Goal: Task Accomplishment & Management: Complete application form

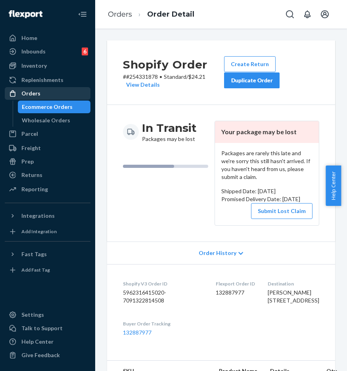
click at [46, 93] on div "Orders" at bounding box center [48, 93] width 84 height 11
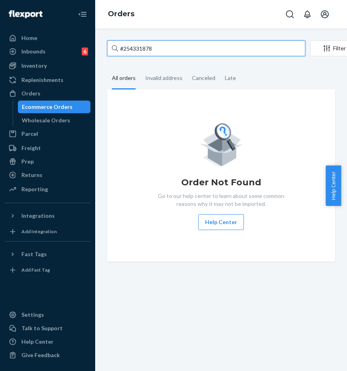
click at [167, 46] on input "#254331878" at bounding box center [206, 48] width 198 height 16
drag, startPoint x: 186, startPoint y: 47, endPoint x: 108, endPoint y: 48, distance: 78.0
click at [108, 48] on input "#254331878" at bounding box center [206, 48] width 198 height 16
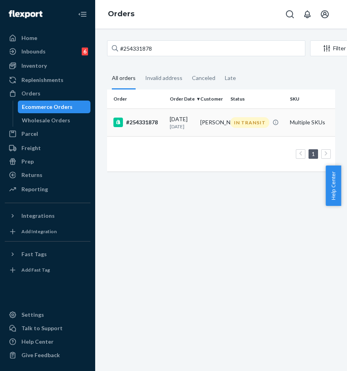
click at [146, 117] on td "#254331878" at bounding box center [136, 123] width 59 height 28
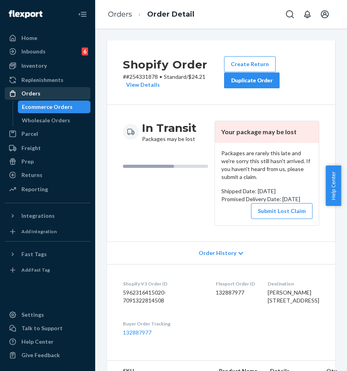
click at [61, 98] on div "Orders" at bounding box center [48, 93] width 84 height 11
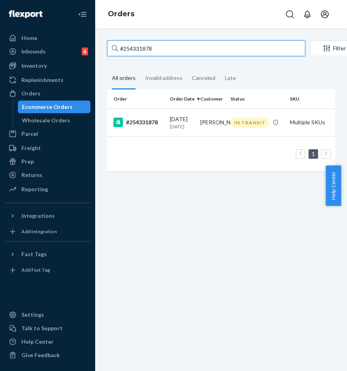
paste input "163347"
drag, startPoint x: 176, startPoint y: 50, endPoint x: 111, endPoint y: 48, distance: 65.0
click at [111, 48] on input "#254163347" at bounding box center [206, 48] width 198 height 16
type input "#254163347"
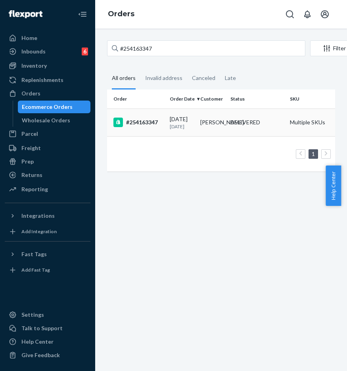
click at [145, 126] on div "#254163347" at bounding box center [138, 123] width 50 height 10
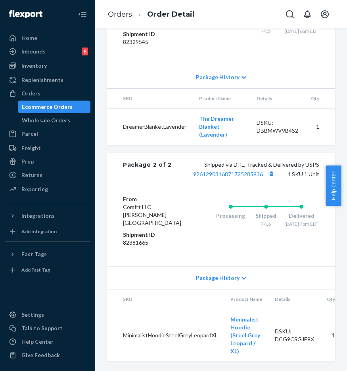
scroll to position [585, 0]
click at [232, 274] on span "Package History" at bounding box center [218, 278] width 44 height 8
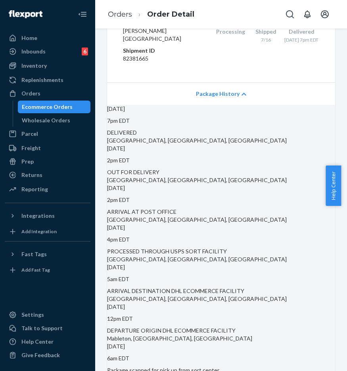
scroll to position [864, 0]
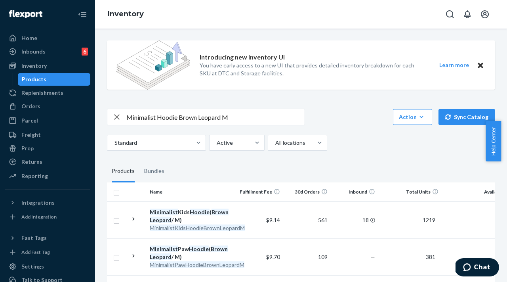
scroll to position [0, 84]
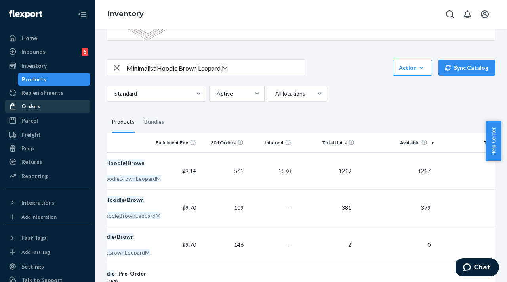
click at [53, 106] on div "Orders" at bounding box center [48, 106] width 84 height 11
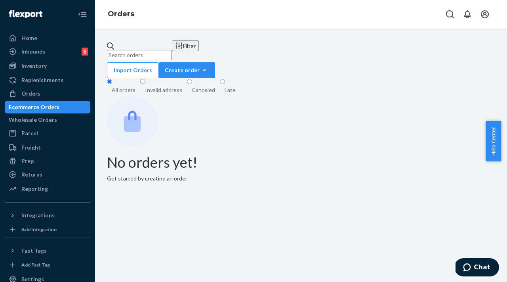
click at [172, 50] on input "text" at bounding box center [139, 55] width 65 height 10
paste input "#254307677"
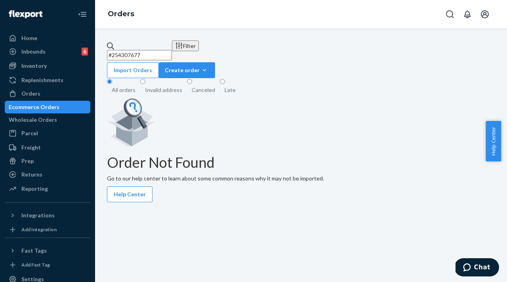
type input "#254307677"
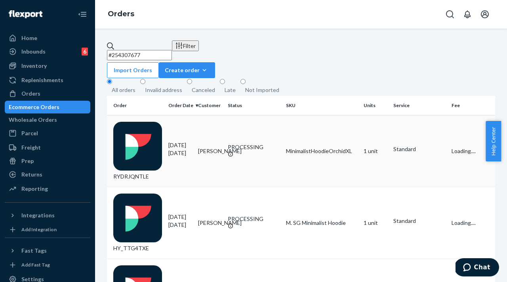
click at [138, 122] on div "RYDRJQNTLE" at bounding box center [137, 151] width 49 height 59
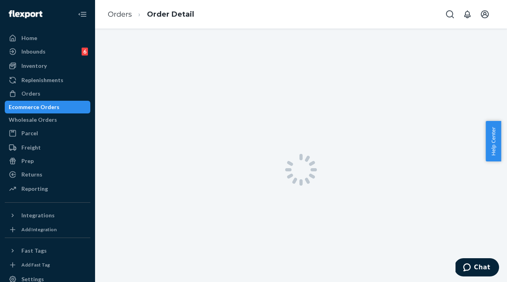
click at [122, 7] on ol "Orders Order Detail" at bounding box center [150, 14] width 99 height 23
click at [123, 11] on link "Orders" at bounding box center [120, 14] width 24 height 9
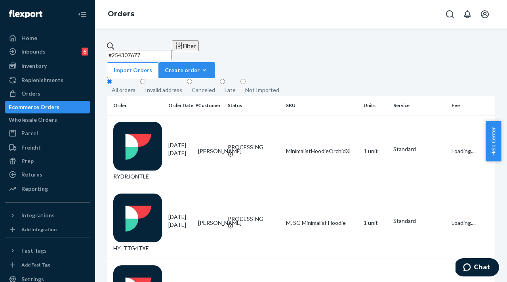
click at [172, 53] on input "#254307677" at bounding box center [139, 55] width 65 height 10
click at [69, 88] on div "Orders" at bounding box center [48, 93] width 84 height 11
click at [170, 55] on input "#254307677" at bounding box center [139, 55] width 65 height 10
drag, startPoint x: 191, startPoint y: 48, endPoint x: 114, endPoint y: 45, distance: 76.5
click at [114, 45] on div "#254307677" at bounding box center [139, 51] width 65 height 18
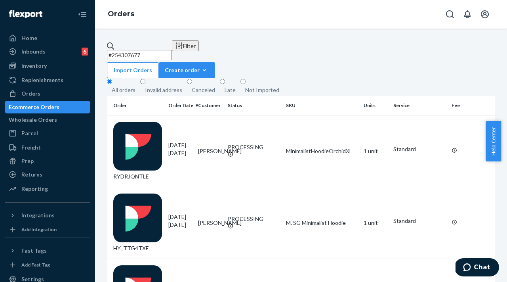
paste input "#254307677"
drag, startPoint x: 142, startPoint y: 47, endPoint x: 101, endPoint y: 46, distance: 40.8
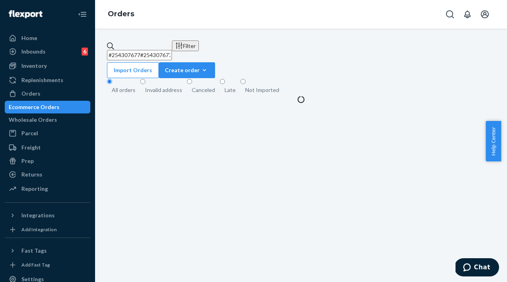
paste input "text"
type input "#254307677"
drag, startPoint x: 217, startPoint y: 49, endPoint x: 119, endPoint y: 46, distance: 97.5
click at [119, 50] on input "#254307677" at bounding box center [139, 55] width 65 height 10
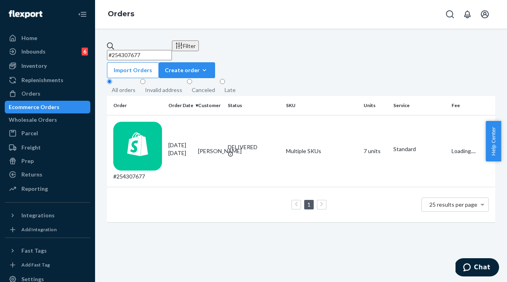
click at [137, 123] on div "#254307677" at bounding box center [137, 151] width 49 height 59
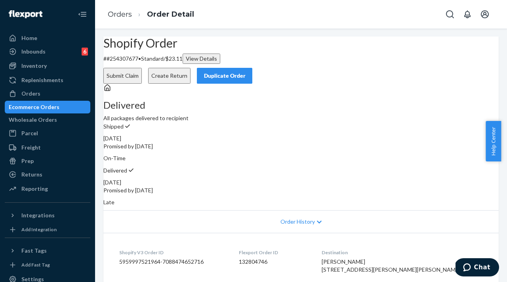
click at [246, 72] on div "Duplicate Order" at bounding box center [225, 76] width 42 height 8
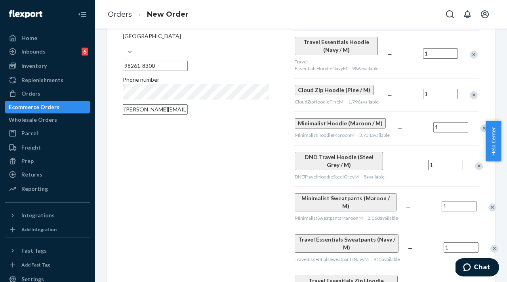
scroll to position [103, 0]
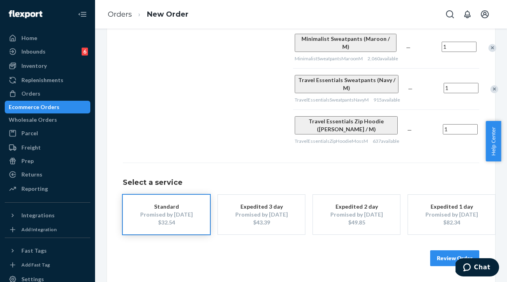
click at [490, 134] on div "Remove Item" at bounding box center [494, 130] width 8 height 8
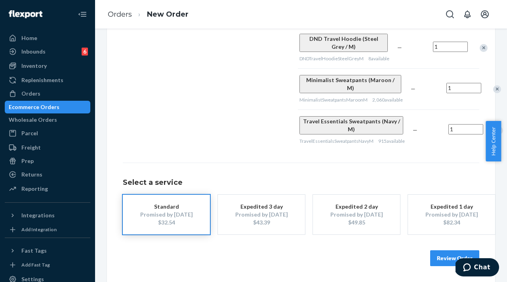
scroll to position [197, 0]
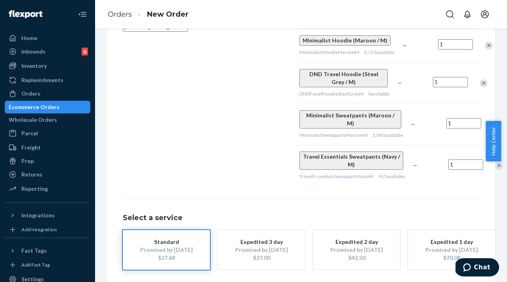
click at [480, 87] on div "Remove Item" at bounding box center [484, 83] width 8 height 8
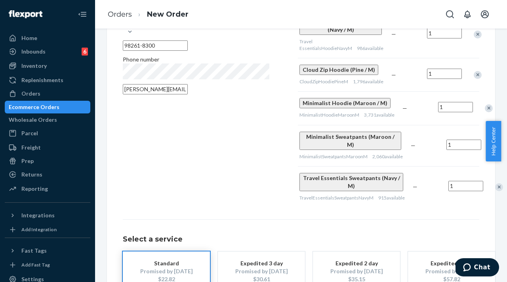
scroll to position [134, 0]
click at [495, 191] on div "Remove Item" at bounding box center [499, 187] width 8 height 8
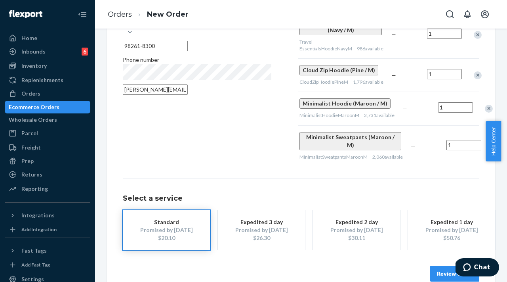
click at [483, 156] on div at bounding box center [493, 145] width 20 height 21
click at [493, 150] on div "Remove Item" at bounding box center [497, 146] width 8 height 8
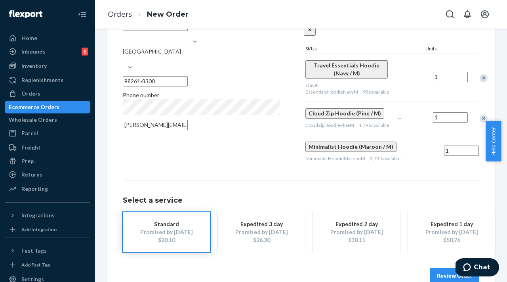
scroll to position [60, 0]
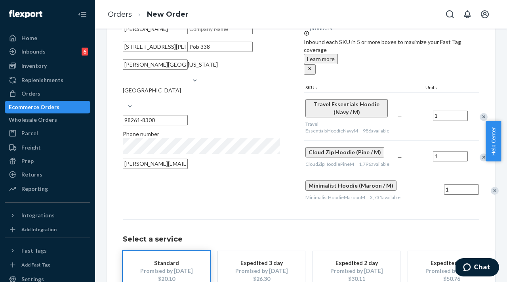
click at [480, 157] on div "Remove Item" at bounding box center [484, 157] width 8 height 8
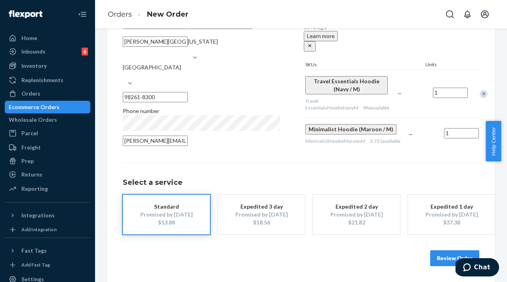
scroll to position [118, 0]
click at [439, 260] on button "Review Order" at bounding box center [454, 258] width 49 height 16
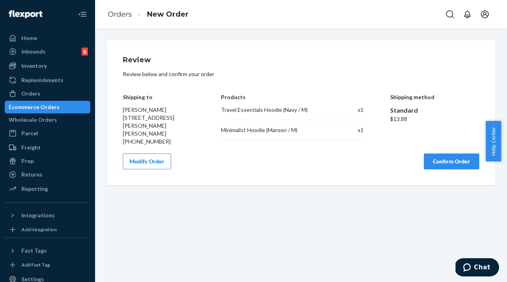
scroll to position [0, 0]
click at [442, 169] on button "Confirm Order" at bounding box center [451, 161] width 55 height 16
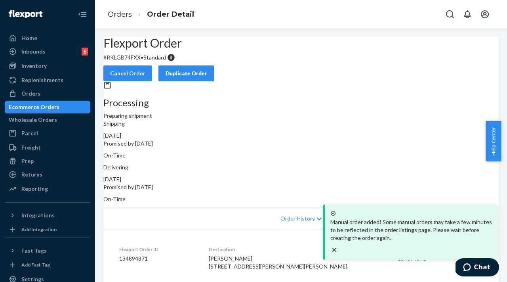
scroll to position [84, 0]
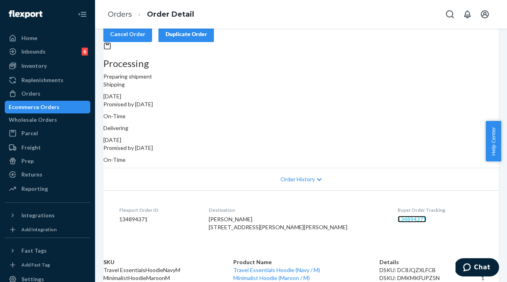
click at [398, 215] on link "134894371" at bounding box center [412, 218] width 29 height 7
click at [336, 215] on div "[PERSON_NAME] [STREET_ADDRESS][PERSON_NAME][PERSON_NAME]" at bounding box center [297, 223] width 176 height 16
drag, startPoint x: 391, startPoint y: 166, endPoint x: 409, endPoint y: 166, distance: 18.2
click at [409, 190] on dl "Flexport Order ID 134894371 Destination [PERSON_NAME] [STREET_ADDRESS][PERSON_N…" at bounding box center [300, 219] width 395 height 59
copy link "134894371"
